Goal: Task Accomplishment & Management: Complete application form

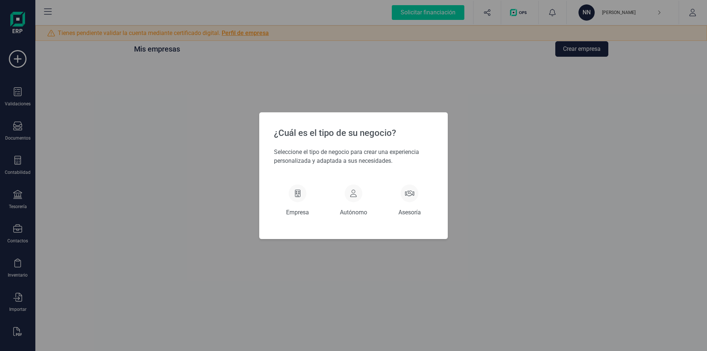
click at [303, 66] on div "¿Cuál es el tipo de su negocio? Seleccione el tipo de negocio para crear una ex…" at bounding box center [353, 175] width 707 height 351
